Goal: Obtain resource: Download file/media

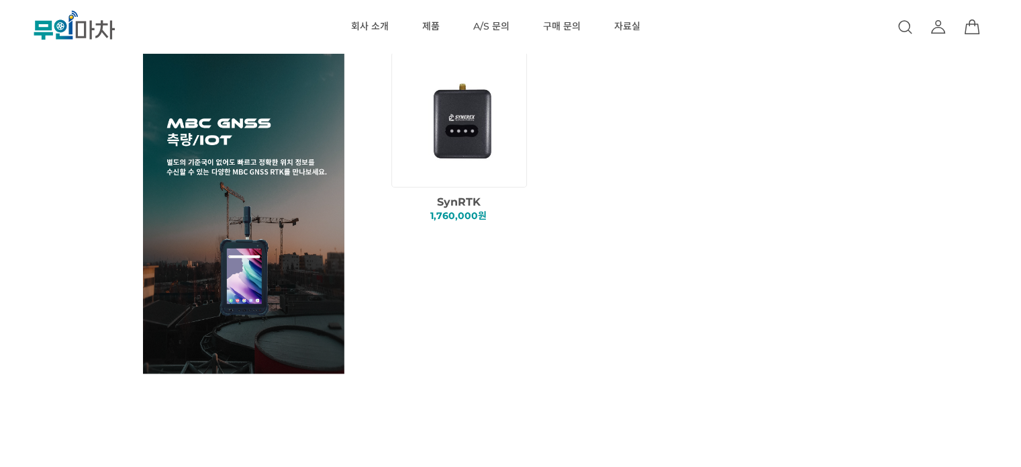
scroll to position [1275, 0]
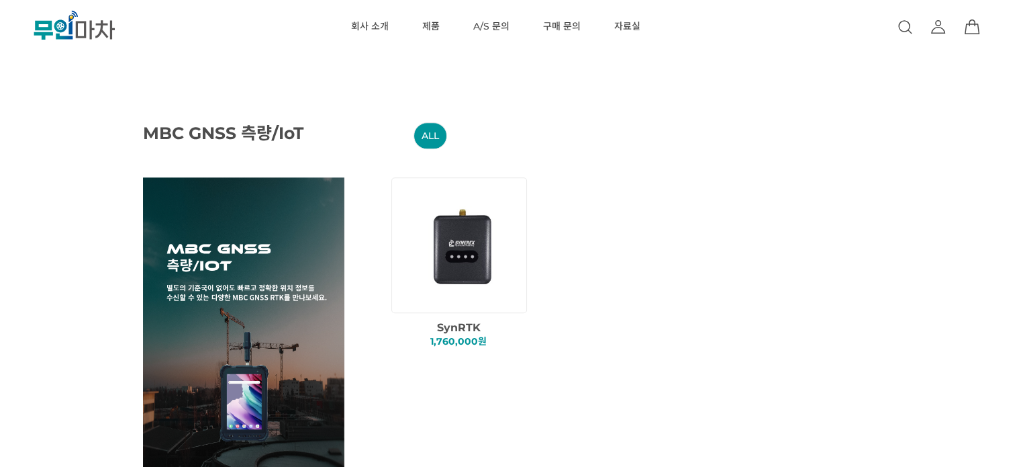
click at [496, 246] on img at bounding box center [461, 244] width 115 height 115
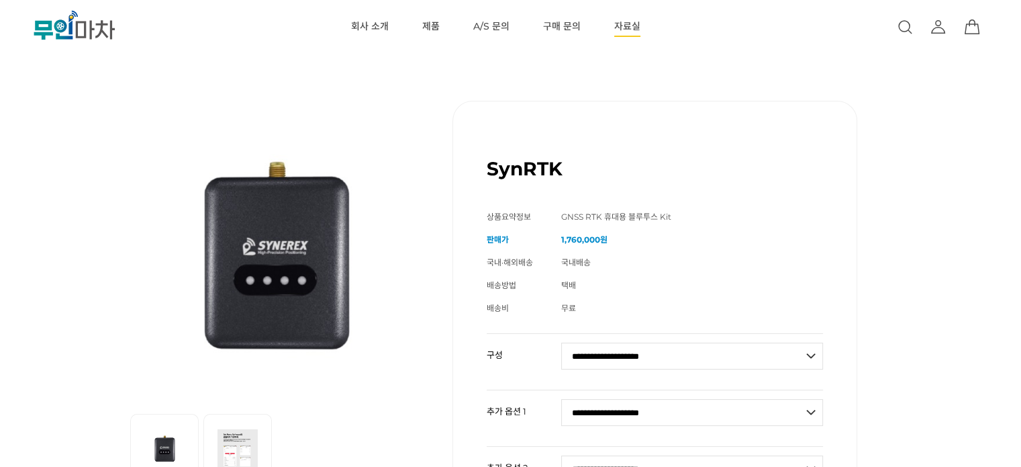
click at [631, 23] on link "자료실" at bounding box center [627, 27] width 26 height 54
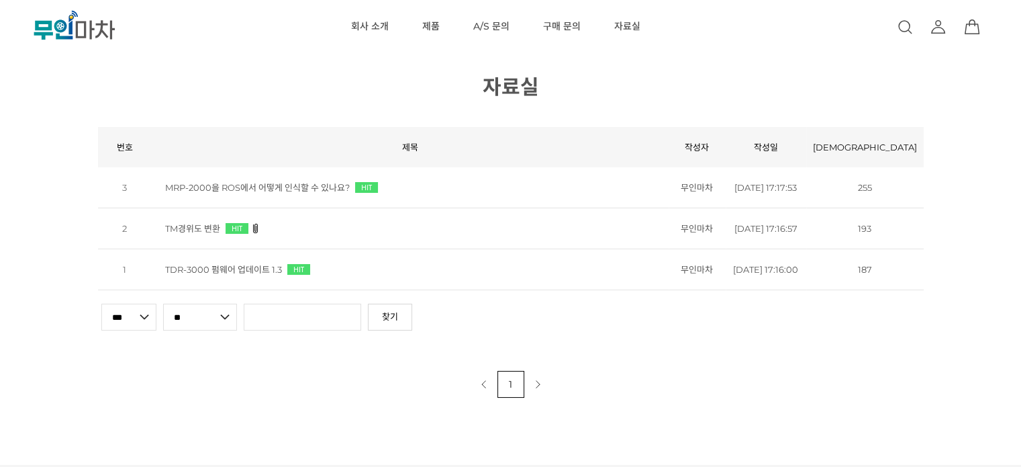
click at [248, 275] on link "TDR-3000 펌웨어 업데이트 1.3" at bounding box center [223, 269] width 117 height 11
click at [217, 193] on link "MRP-2000을 ROS에서 어떻게 인식할 수 있나요?" at bounding box center [257, 187] width 185 height 11
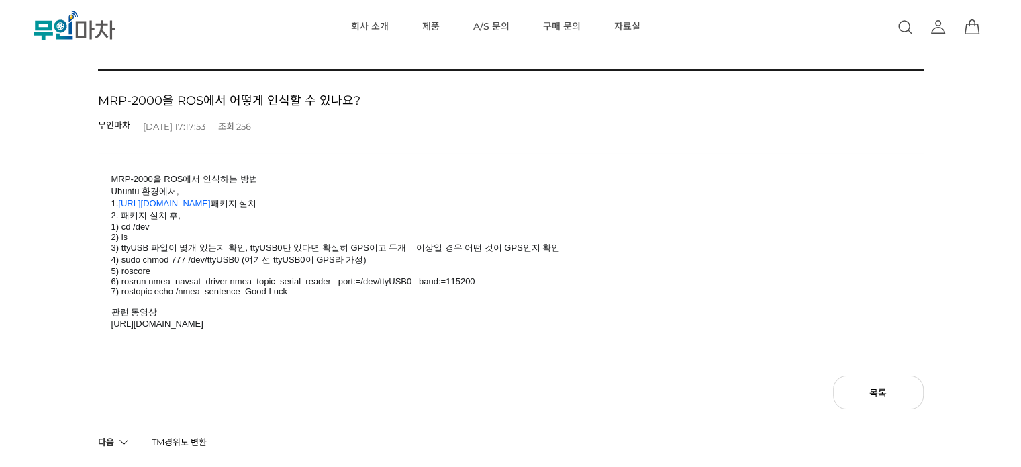
scroll to position [134, 0]
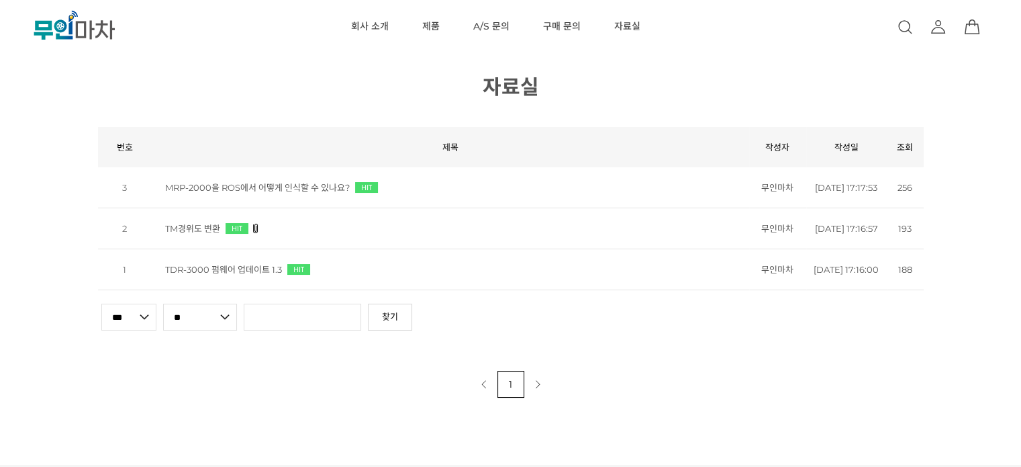
click at [207, 234] on link "TM경위도 변환" at bounding box center [192, 228] width 55 height 11
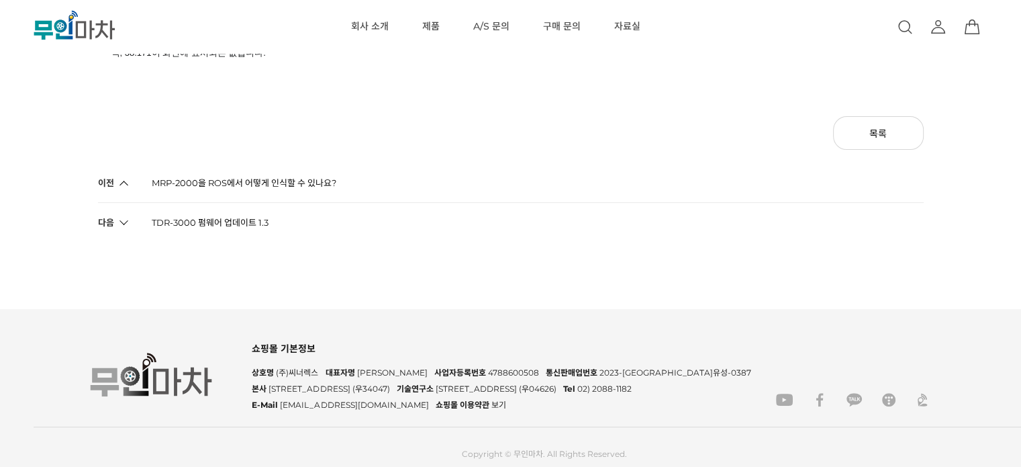
scroll to position [403, 0]
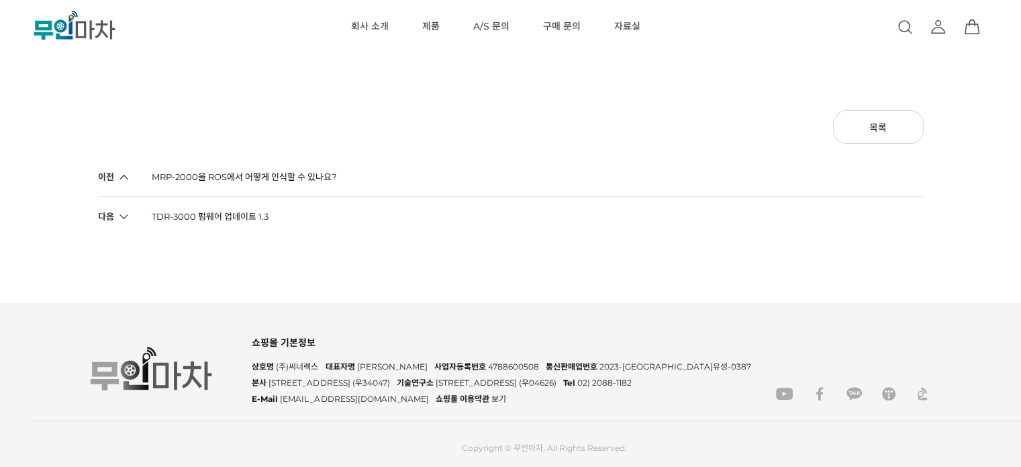
click at [244, 219] on link "TDR-3000 펌웨어 업데이트 1.3" at bounding box center [210, 216] width 117 height 39
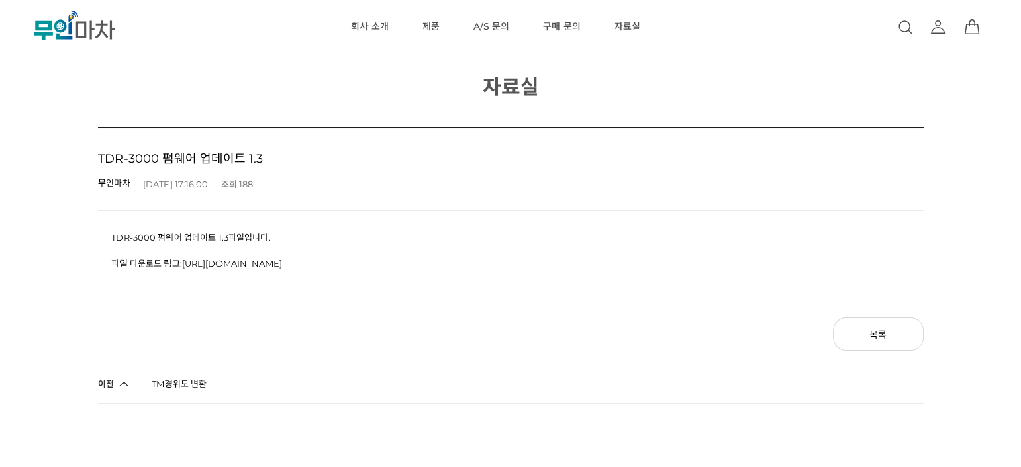
click at [218, 261] on link "[URL][DOMAIN_NAME]" at bounding box center [232, 263] width 100 height 11
